Goal: Information Seeking & Learning: Learn about a topic

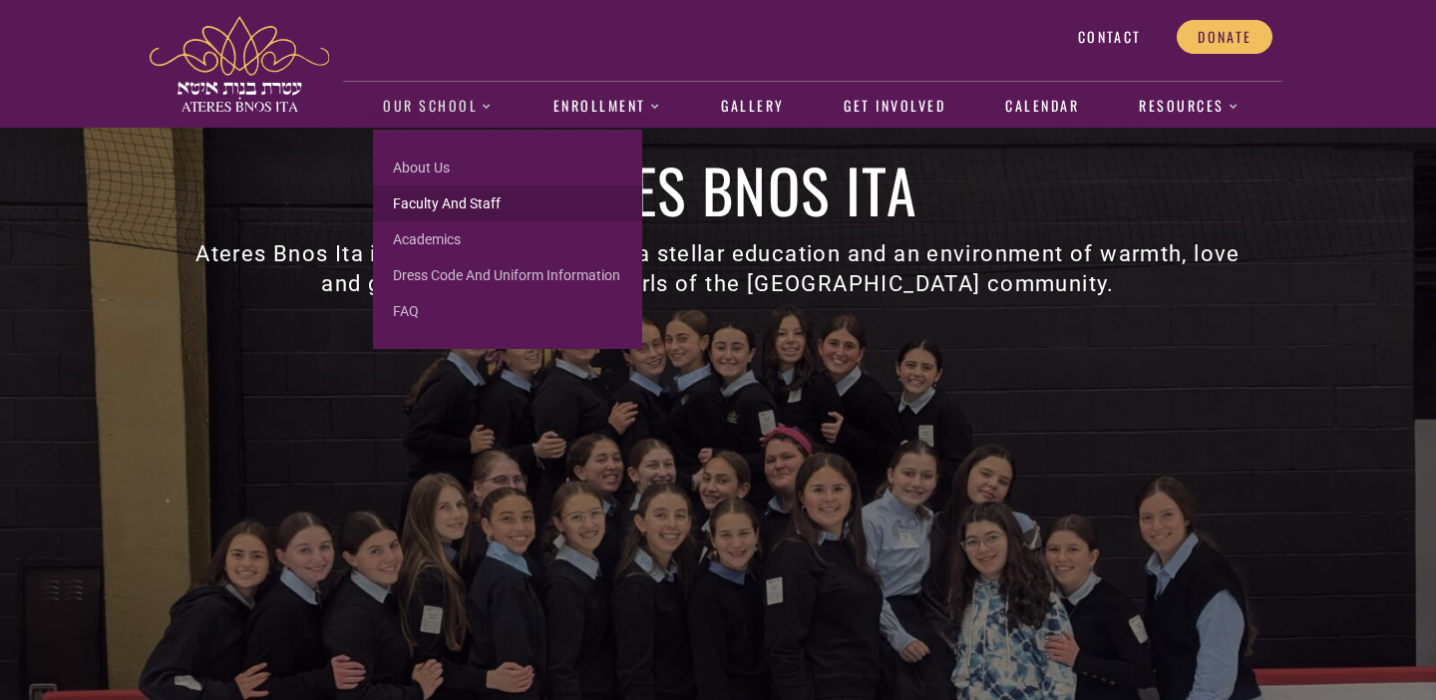
click at [428, 199] on link "Faculty and Staff" at bounding box center [507, 203] width 269 height 36
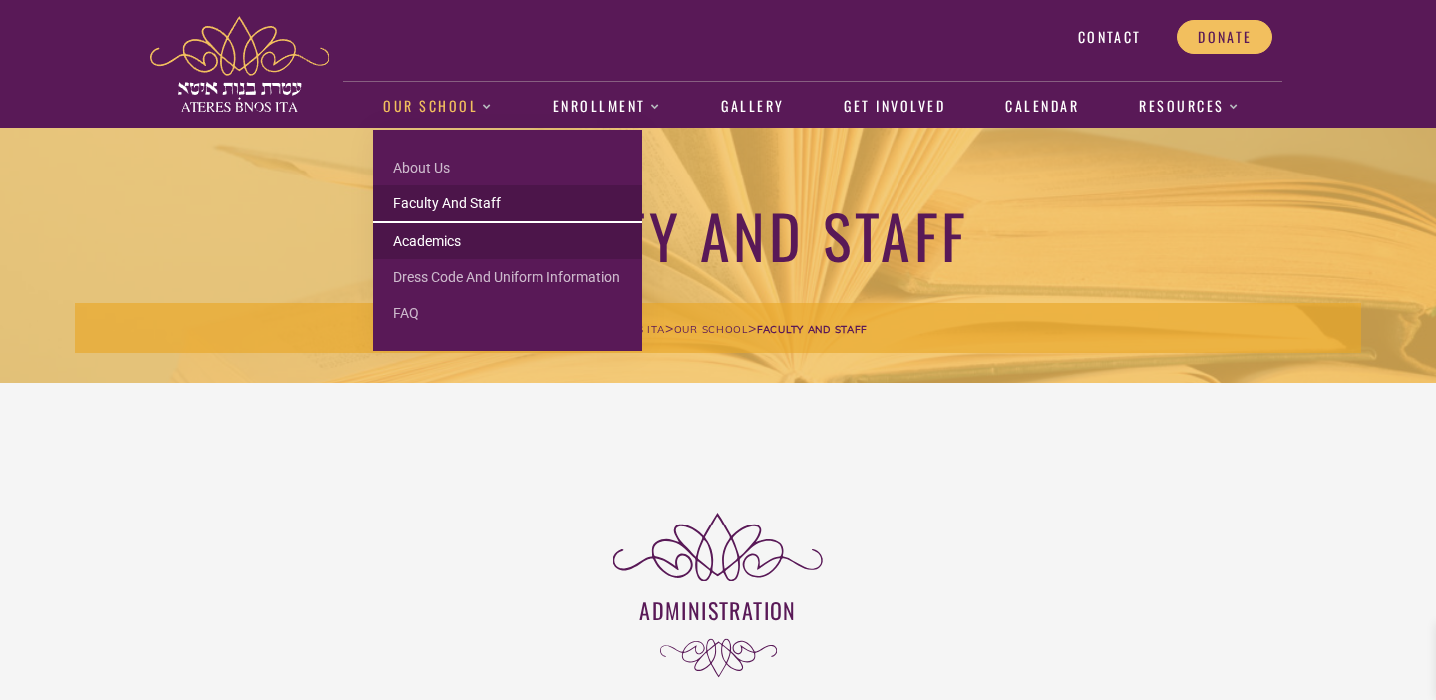
click at [446, 241] on link "Academics" at bounding box center [507, 241] width 269 height 36
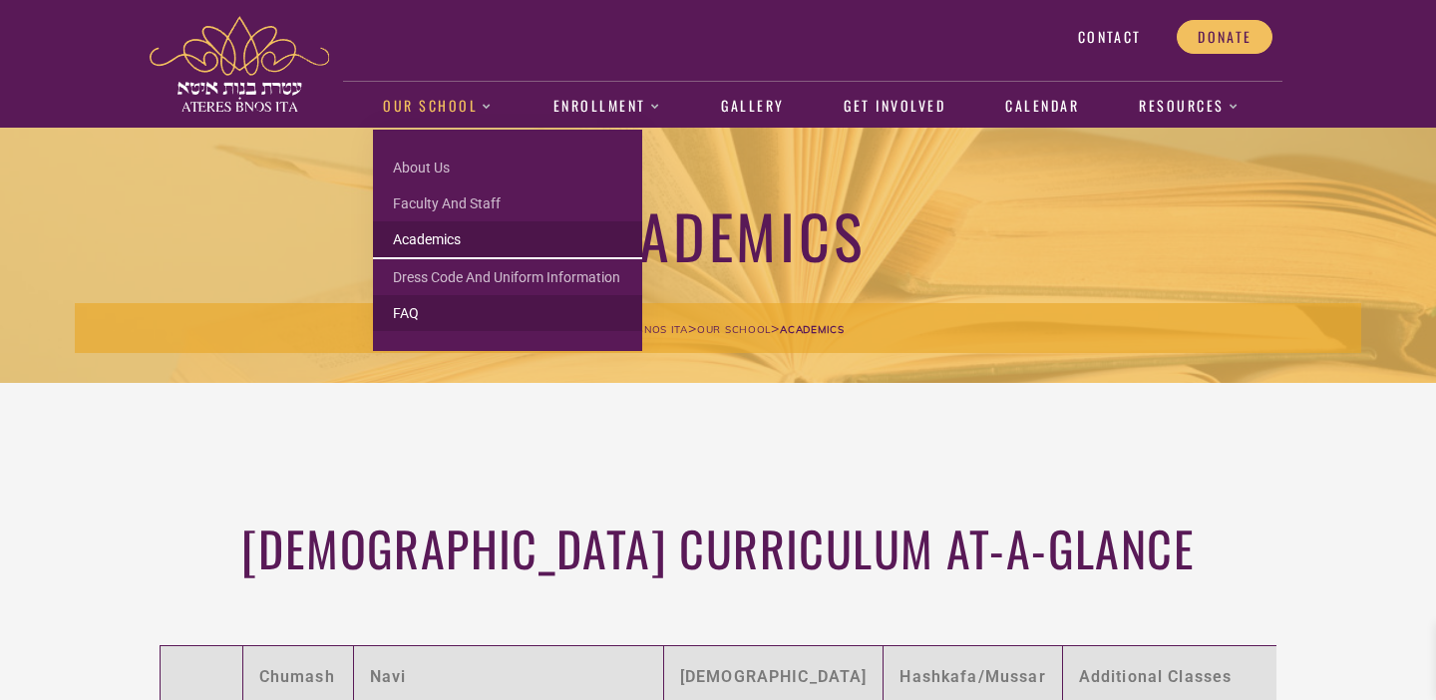
click at [412, 315] on link "FAQ" at bounding box center [507, 313] width 269 height 36
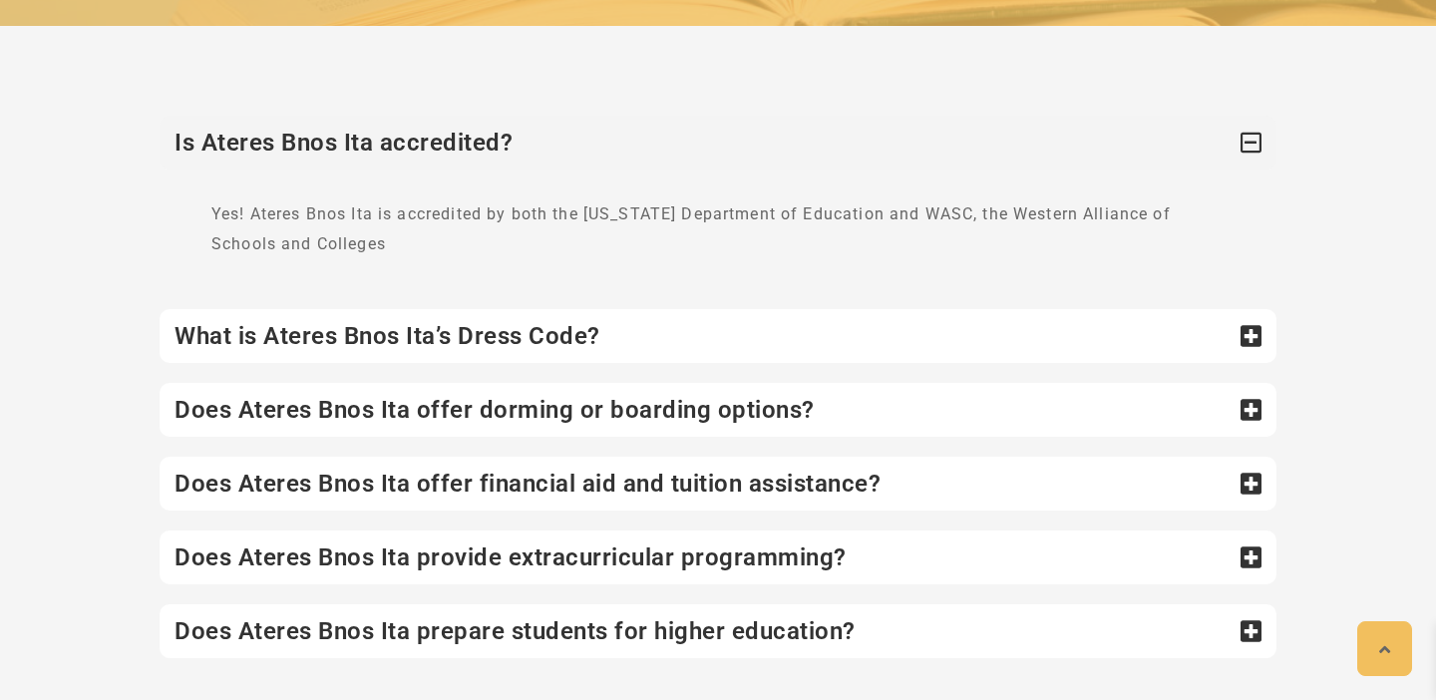
scroll to position [356, 0]
click at [393, 329] on div "What is Ateres Bnos Ita’s Dress Code?" at bounding box center [718, 337] width 1117 height 54
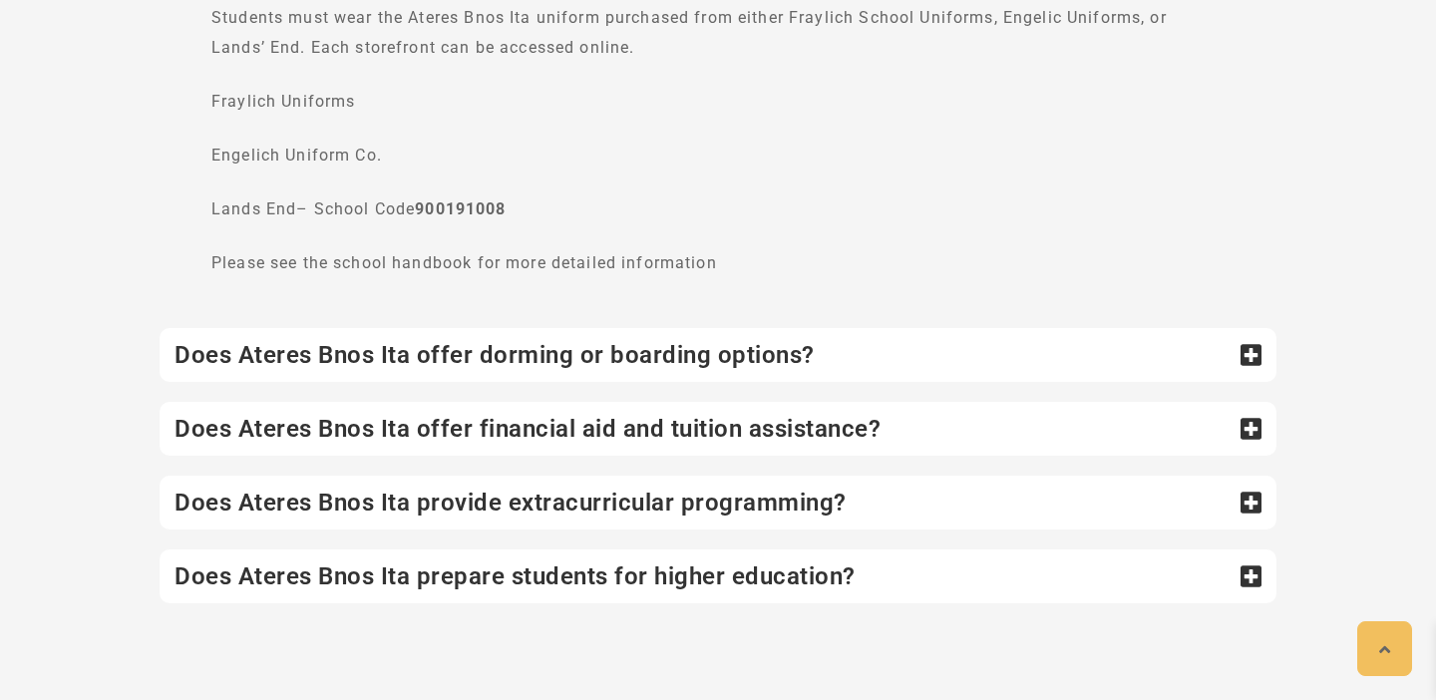
click at [393, 364] on div "Does Ateres Bnos Ita offer dorming or boarding options?" at bounding box center [718, 355] width 1117 height 54
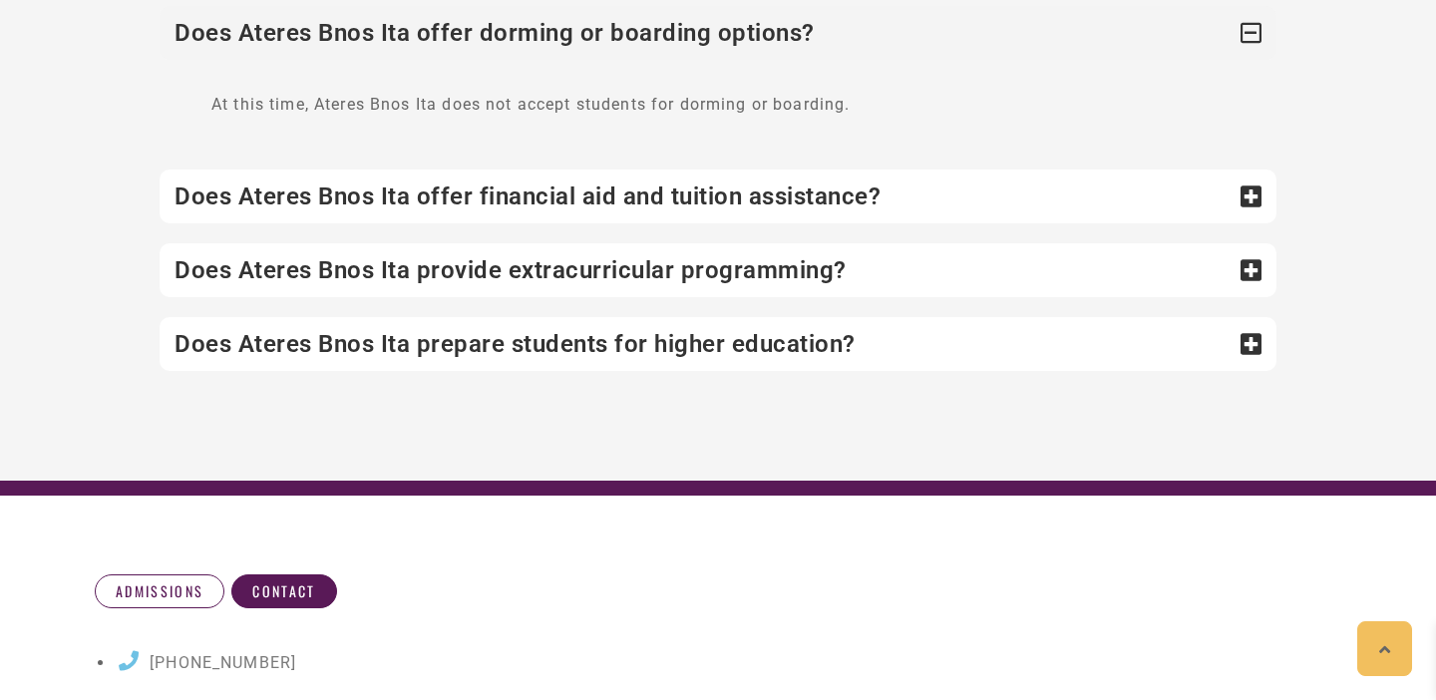
scroll to position [603, 0]
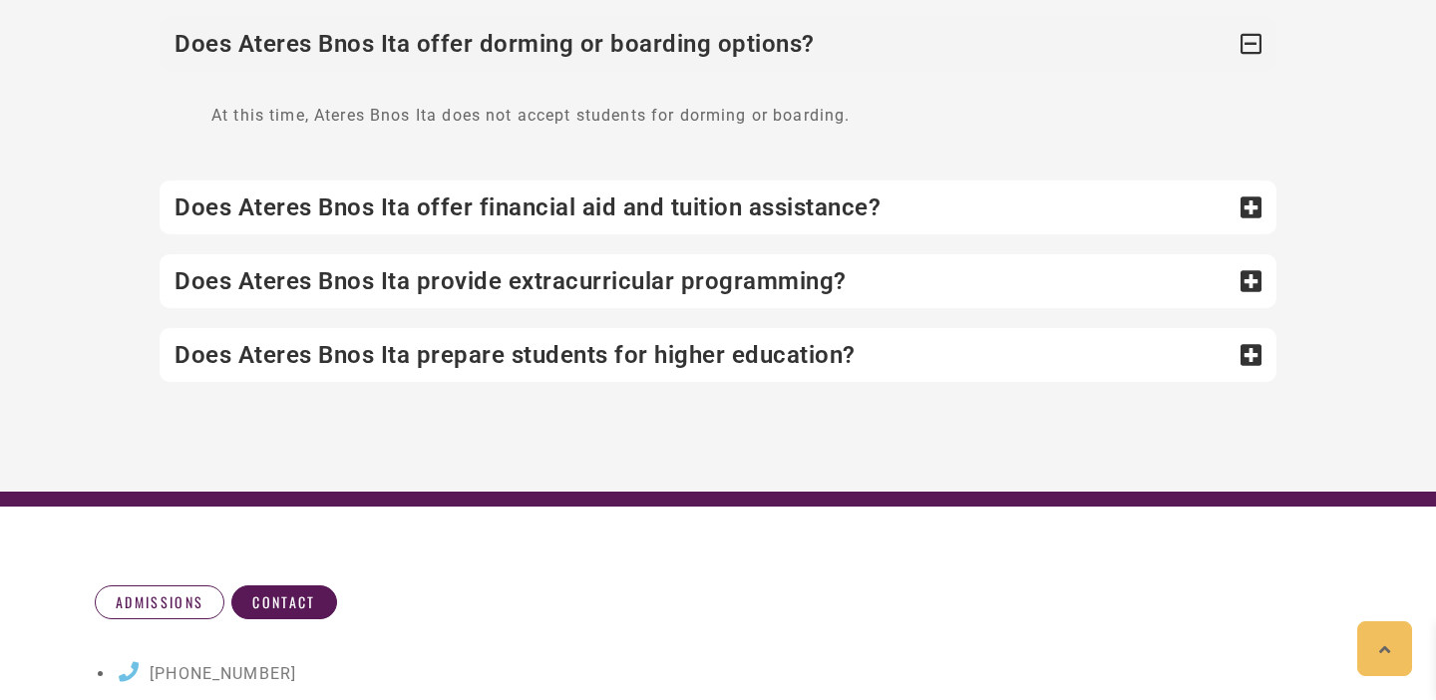
click at [469, 221] on div "Does Ateres Bnos Ita offer financial aid and tuition assistance?" at bounding box center [718, 207] width 1117 height 54
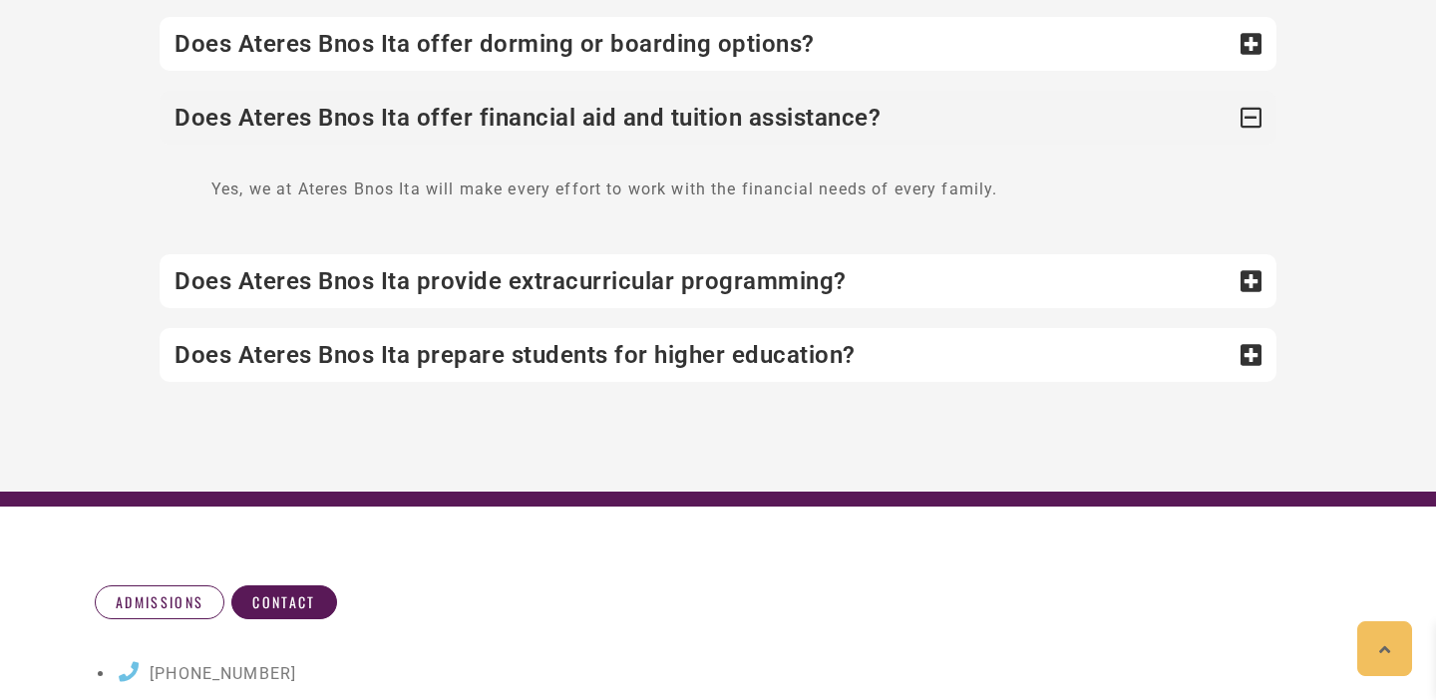
click at [468, 279] on div "Does Ateres Bnos Ita provide extracurricular programming?" at bounding box center [718, 281] width 1117 height 54
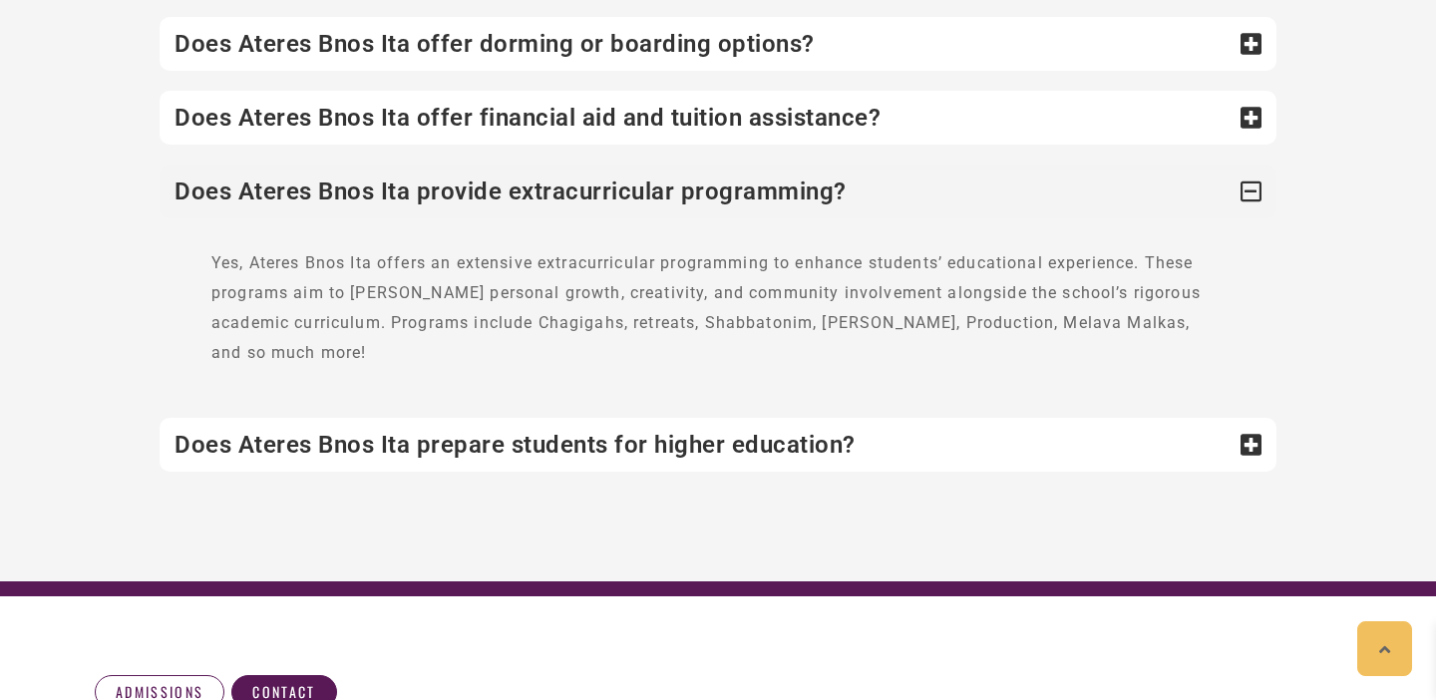
click at [578, 429] on div "Does Ateres Bnos Ita prepare students for higher education?" at bounding box center [718, 445] width 1117 height 54
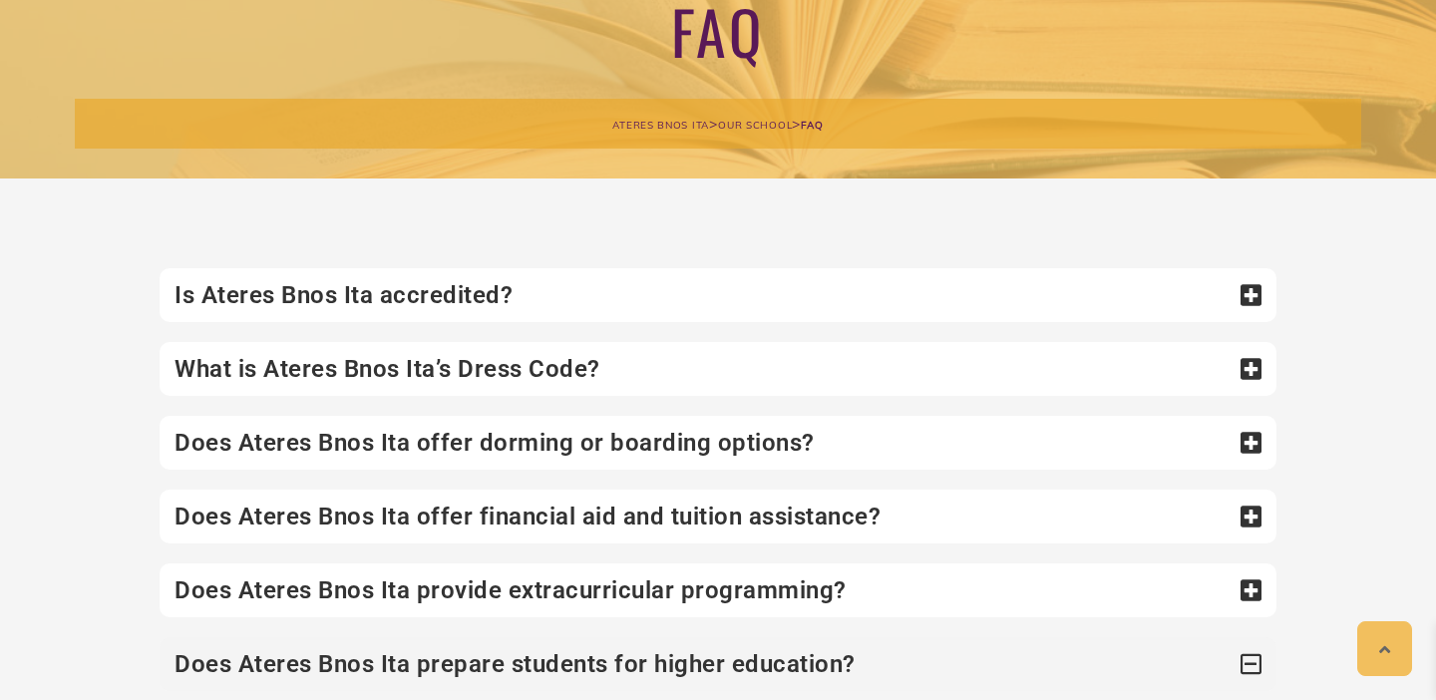
scroll to position [0, 0]
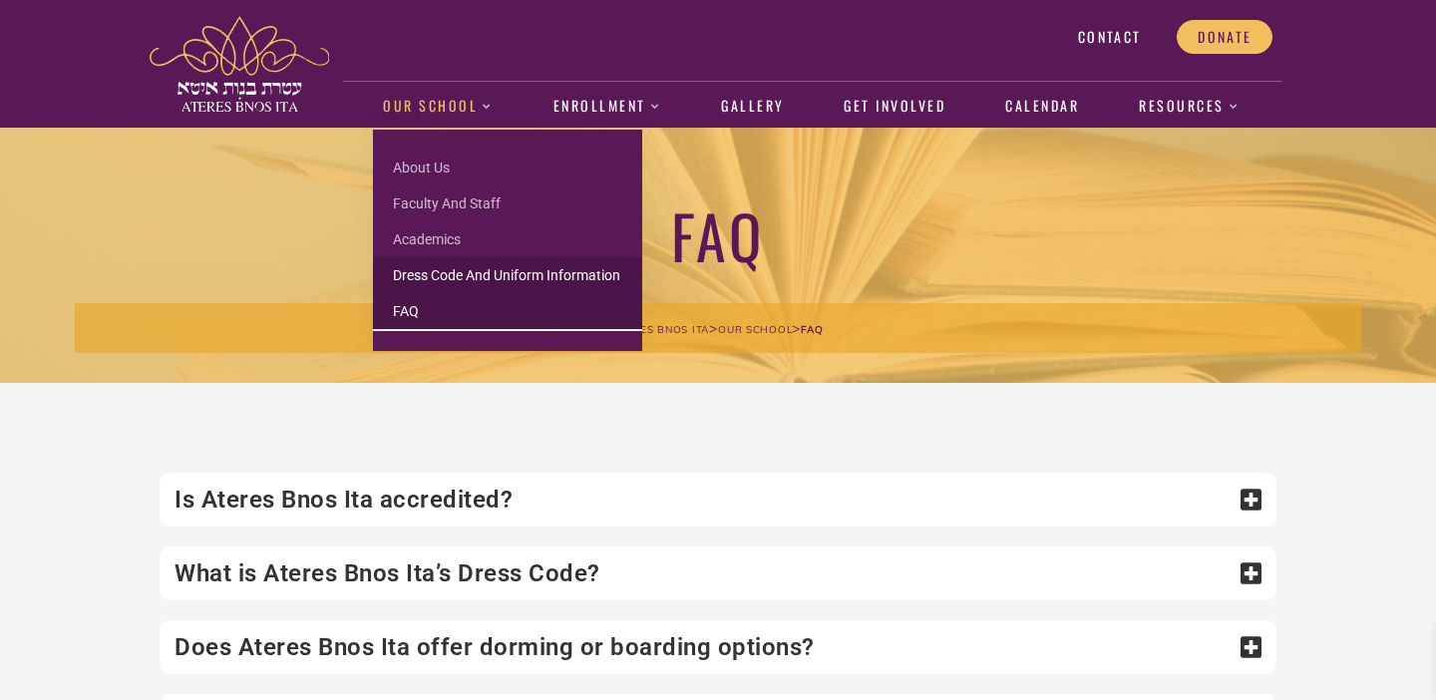
click at [443, 265] on link "Dress Code and Uniform Information" at bounding box center [507, 275] width 269 height 36
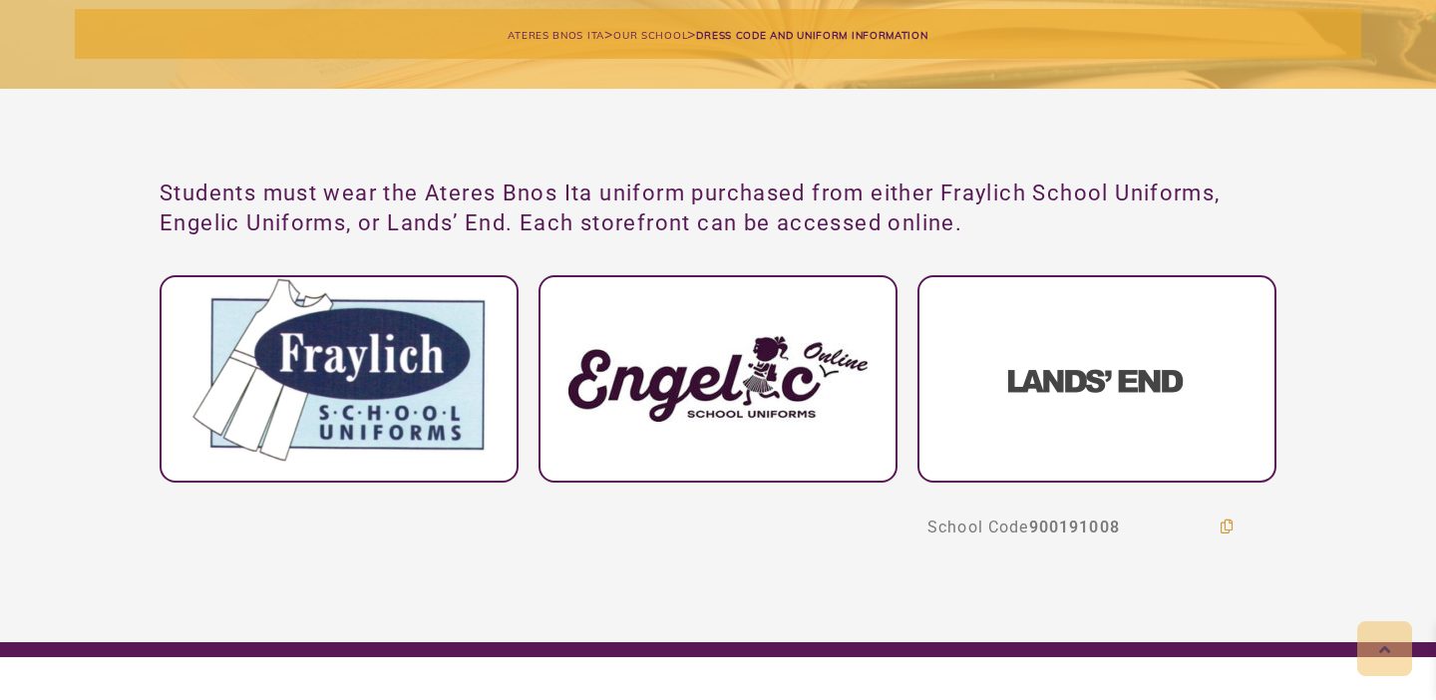
scroll to position [295, 0]
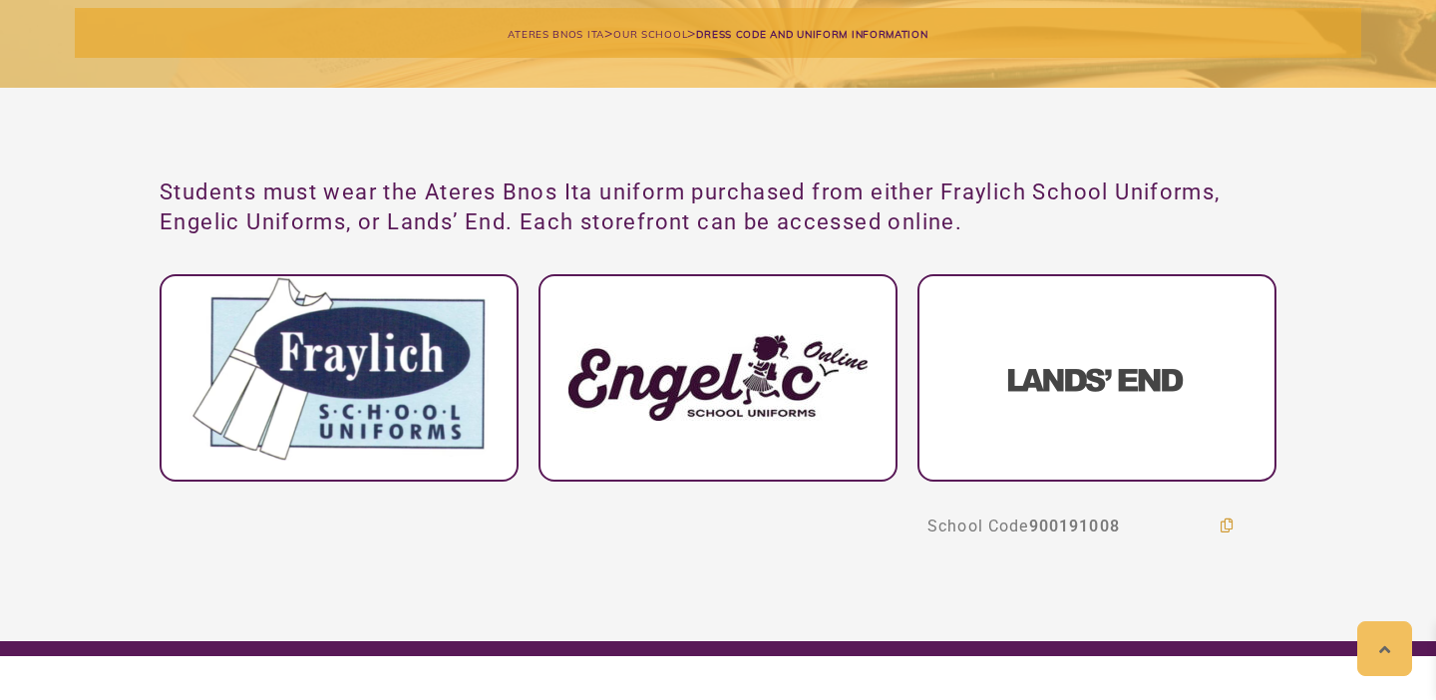
click at [1029, 387] on img at bounding box center [1096, 380] width 179 height 24
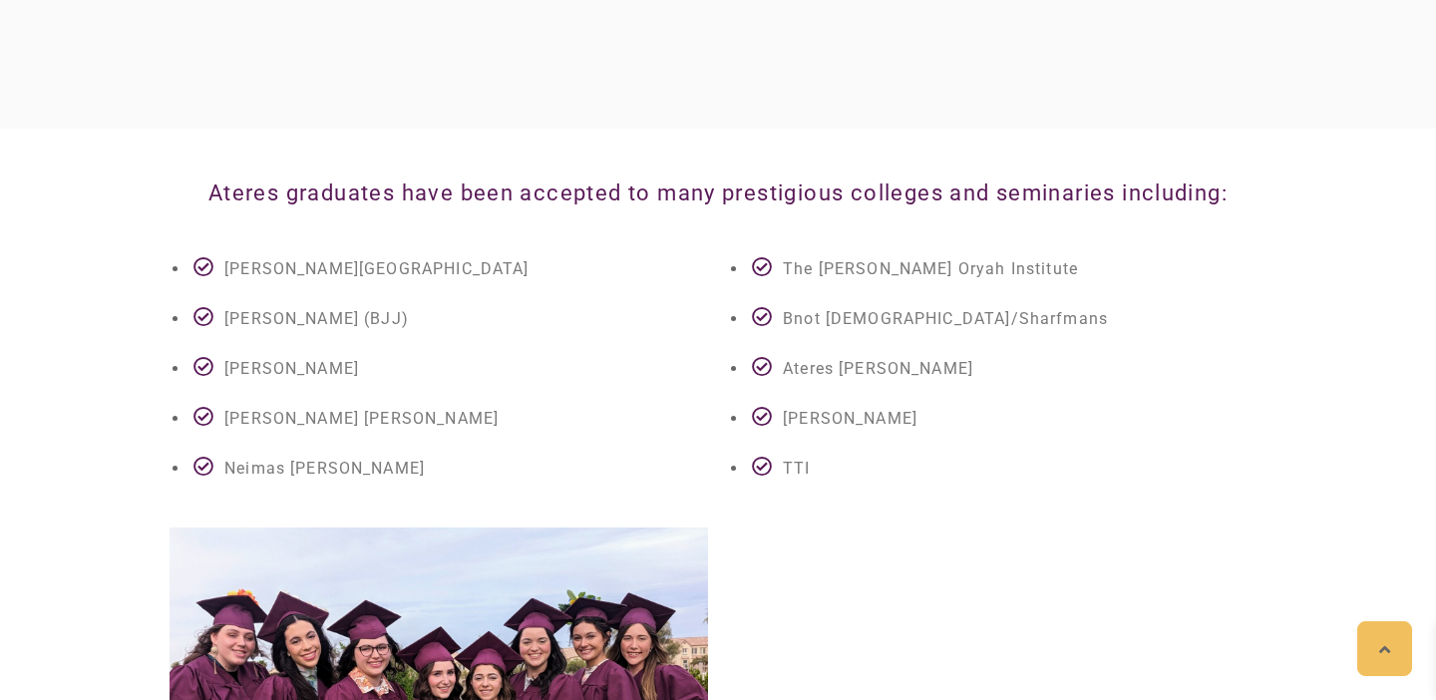
scroll to position [4522, 0]
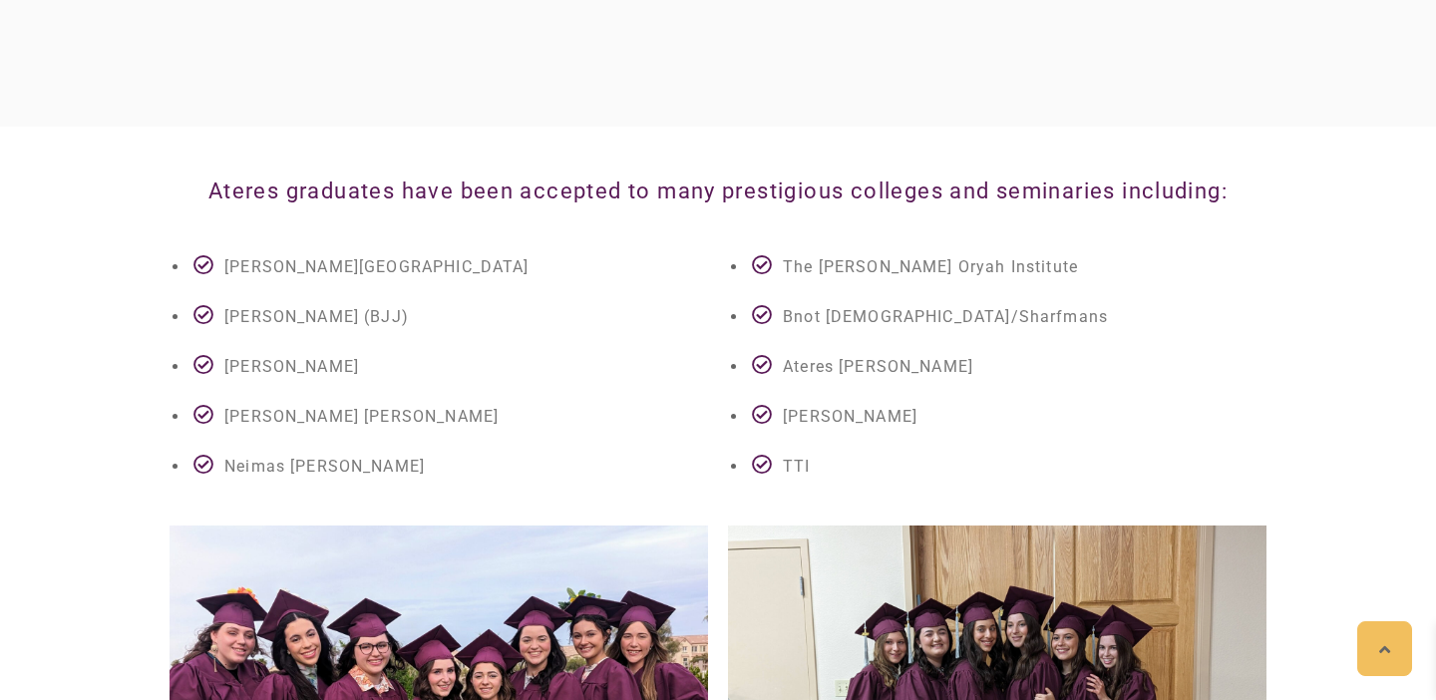
drag, startPoint x: 1104, startPoint y: 197, endPoint x: 775, endPoint y: 196, distance: 329.0
click at [775, 252] on li "The [PERSON_NAME] Oryah Institute" at bounding box center [1007, 267] width 518 height 30
copy li "The [PERSON_NAME] Oryah Institute"
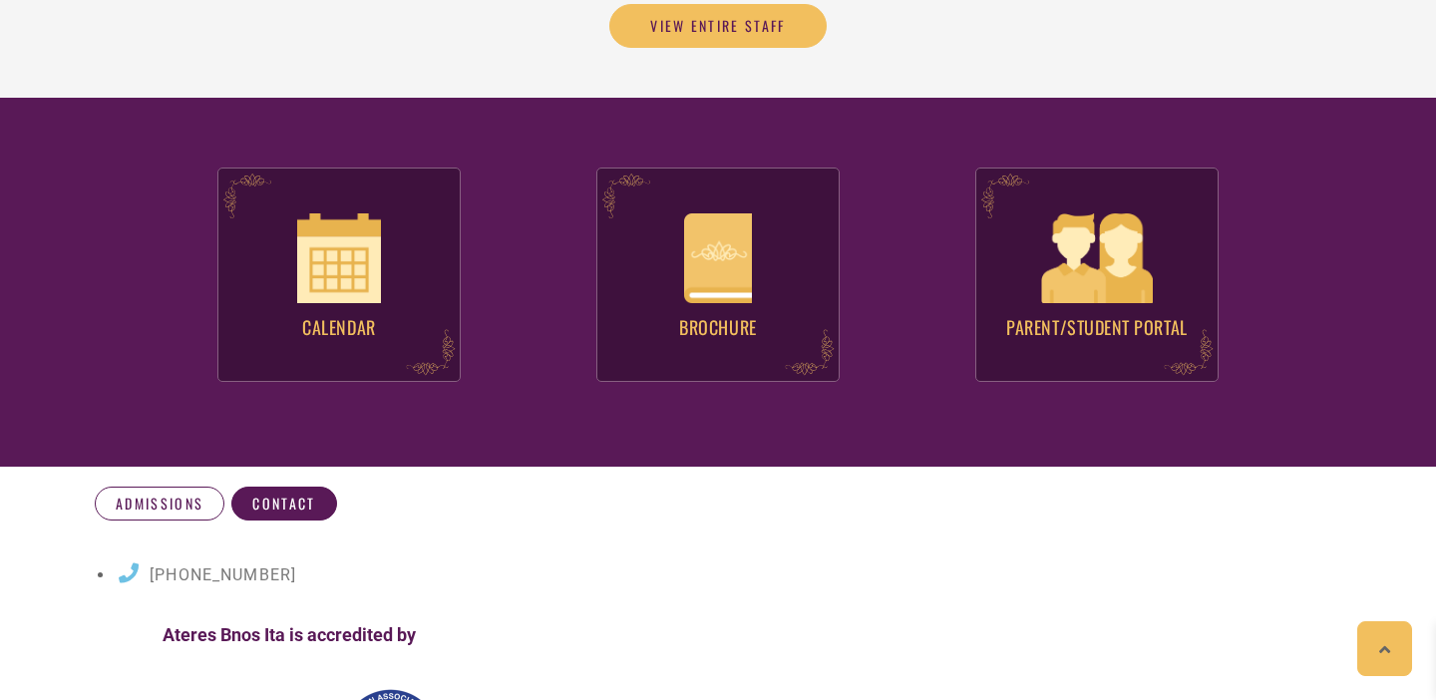
scroll to position [7645, 0]
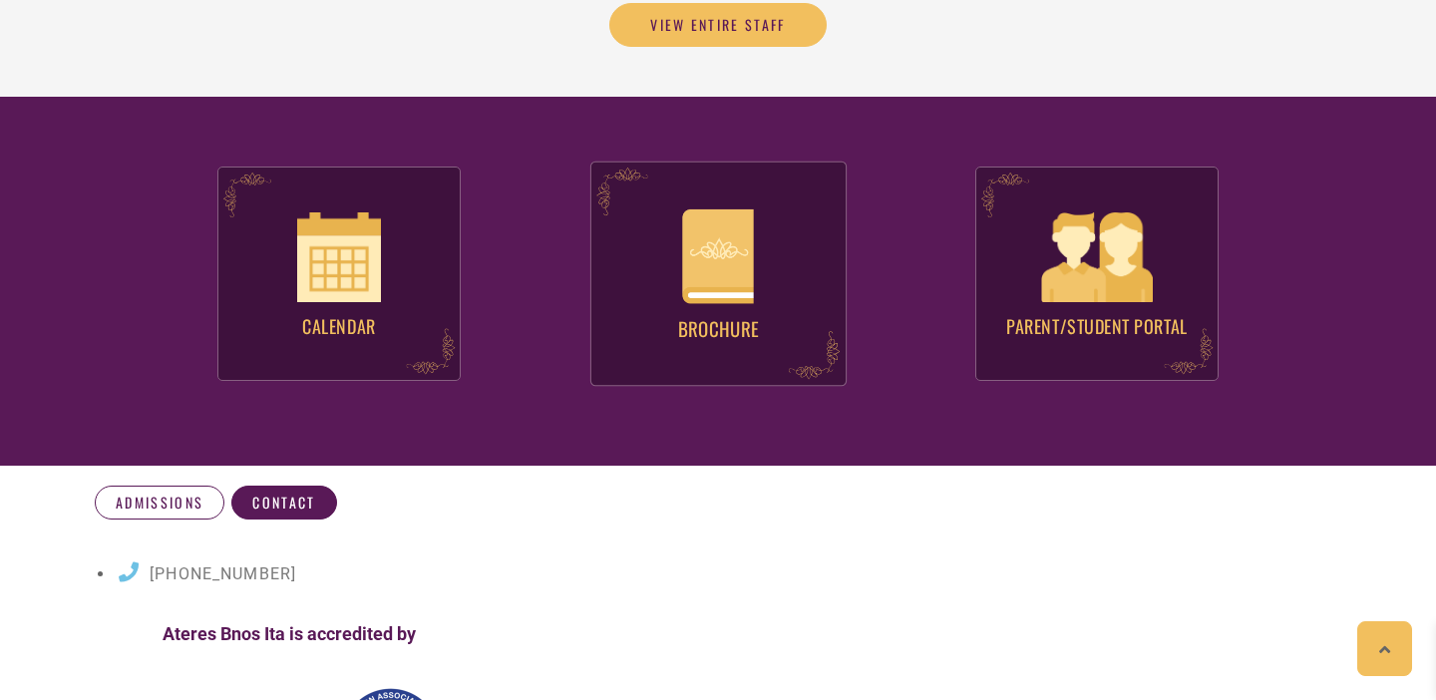
click at [723, 303] on h4 "Brochure" at bounding box center [718, 320] width 254 height 35
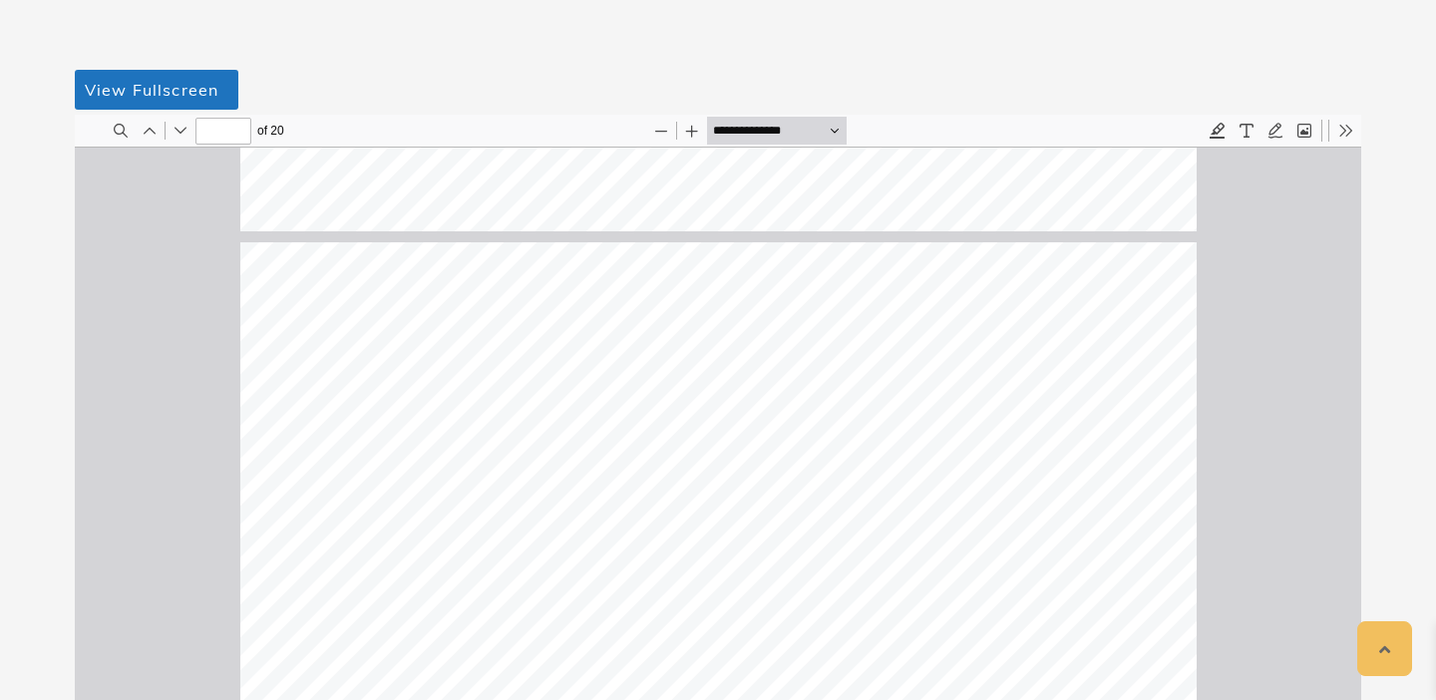
scroll to position [14217, 0]
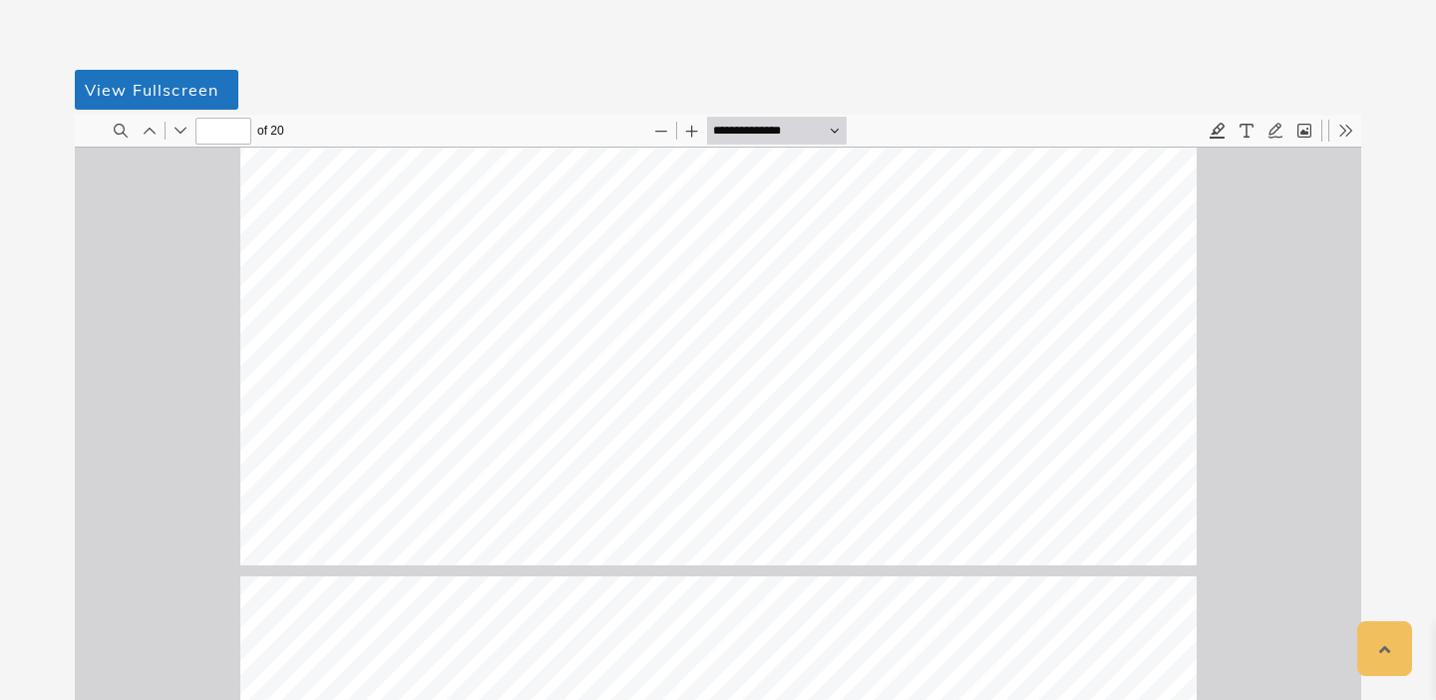
type input "**"
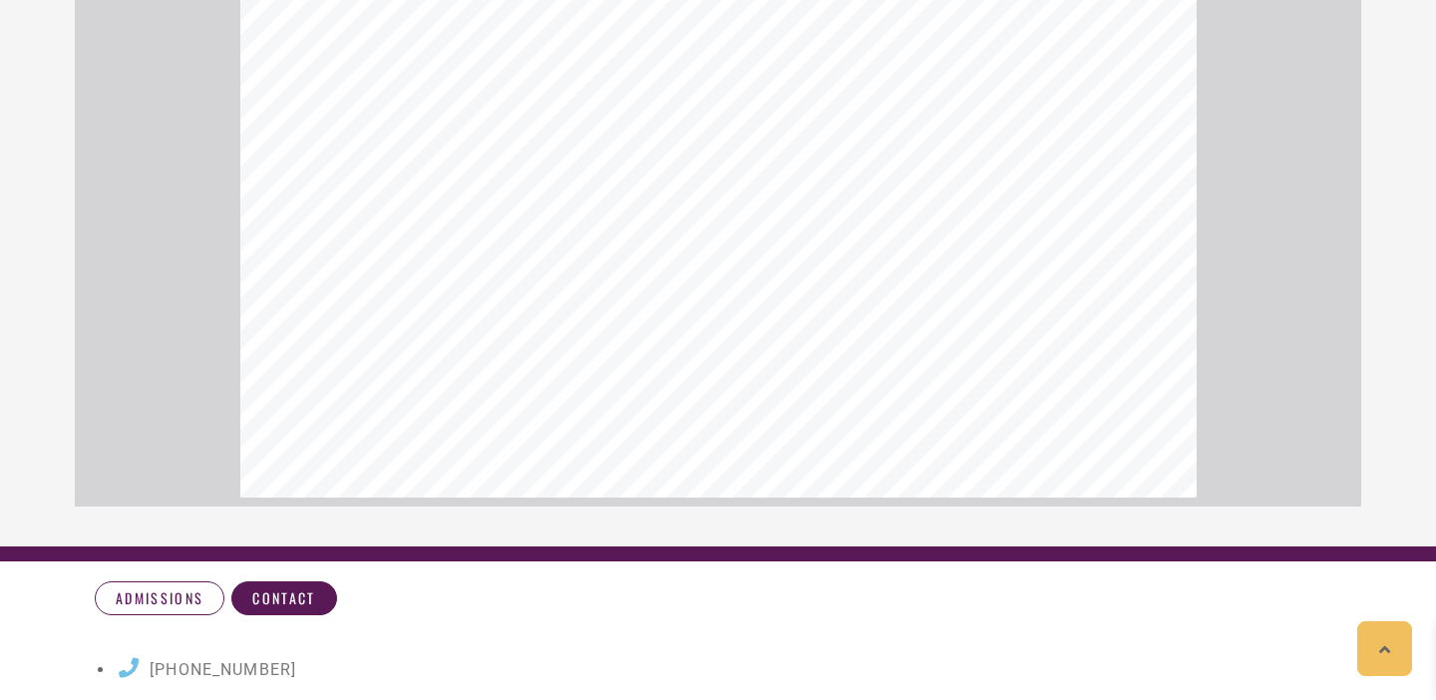
scroll to position [854, 0]
